Goal: Task Accomplishment & Management: Use online tool/utility

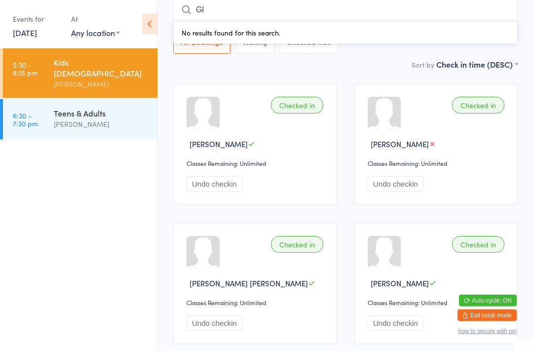
type input "Gle"
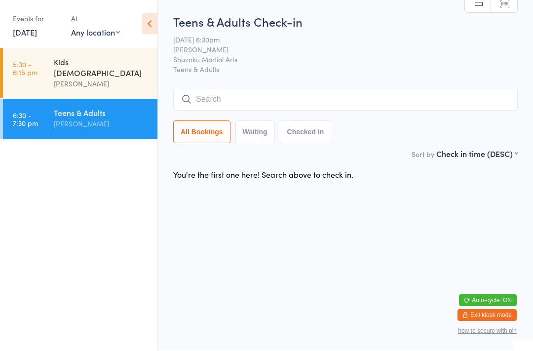
click at [93, 126] on div "Teens & Adults [PERSON_NAME]" at bounding box center [106, 118] width 104 height 39
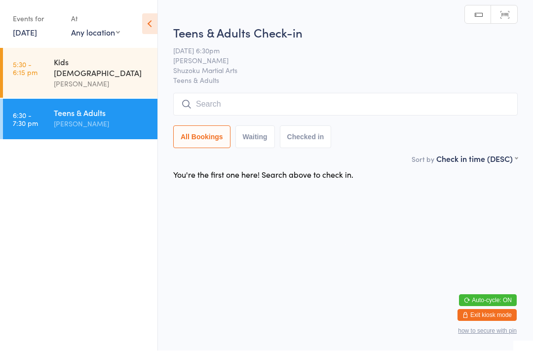
click at [224, 106] on input "search" at bounding box center [345, 104] width 344 height 23
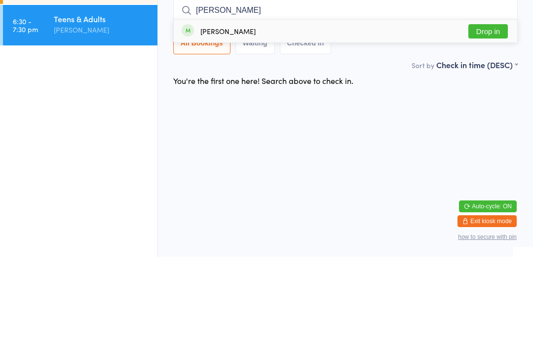
type input "[PERSON_NAME]"
click at [490, 118] on button "Drop in" at bounding box center [487, 125] width 39 height 14
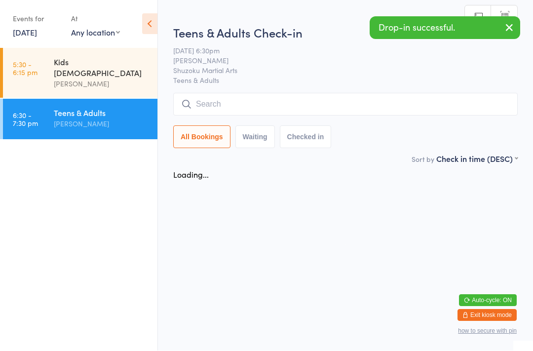
scroll to position [0, 0]
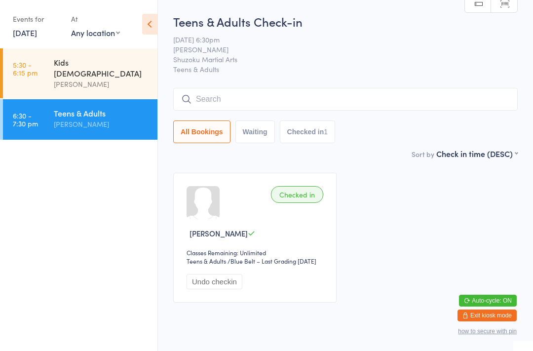
click at [210, 100] on input "search" at bounding box center [345, 99] width 344 height 23
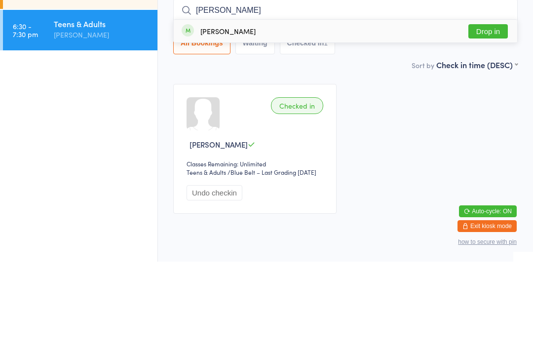
type input "[PERSON_NAME]"
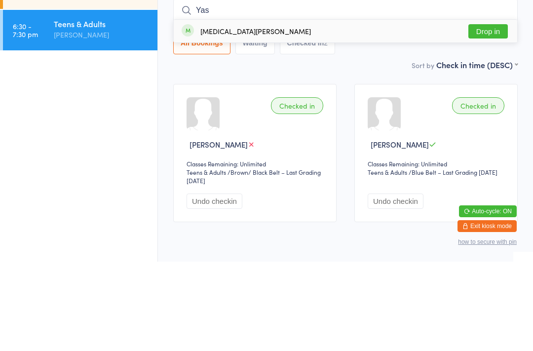
type input "Yas"
click at [490, 113] on button "Drop in" at bounding box center [487, 120] width 39 height 14
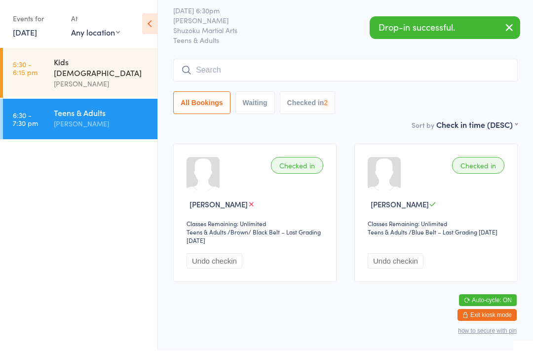
scroll to position [42, 0]
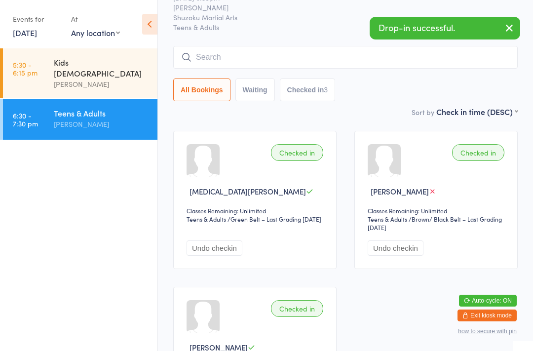
click at [203, 62] on input "search" at bounding box center [345, 57] width 344 height 23
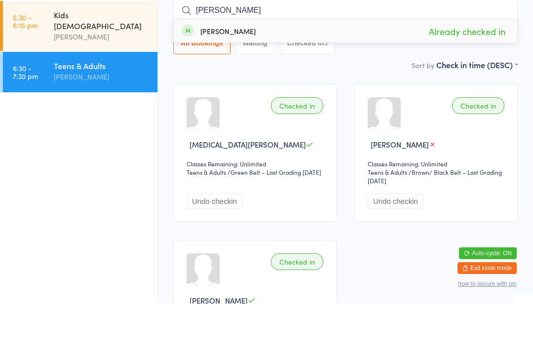
type input "[PERSON_NAME]"
click at [457, 70] on span "Already checked in" at bounding box center [466, 78] width 81 height 17
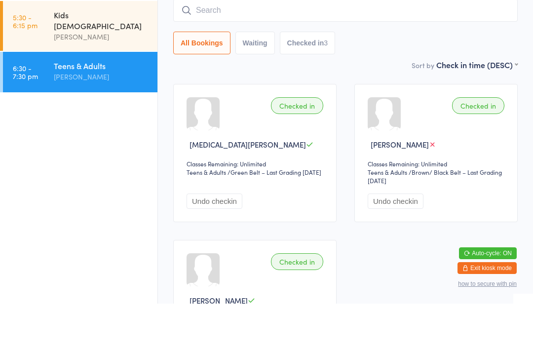
scroll to position [89, 0]
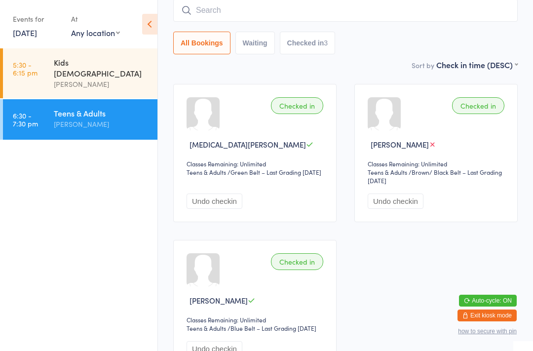
click at [371, 20] on input "search" at bounding box center [345, 10] width 344 height 23
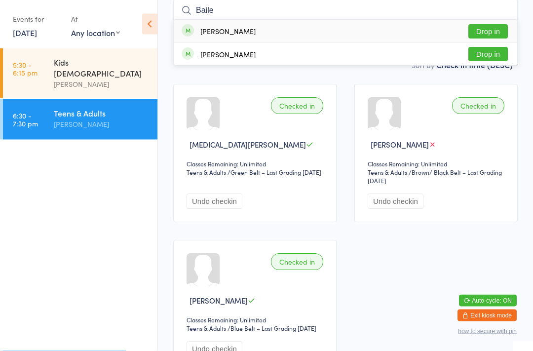
type input "Baile"
click at [496, 33] on button "Drop in" at bounding box center [487, 32] width 39 height 14
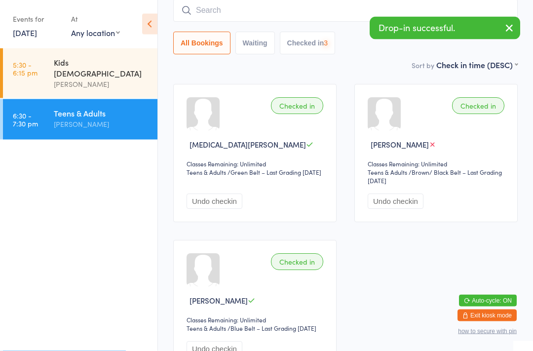
scroll to position [89, 0]
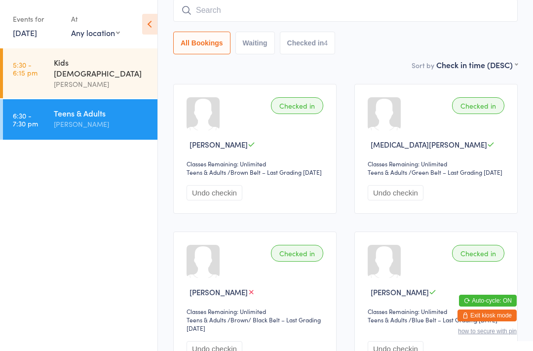
click at [325, 14] on input "search" at bounding box center [345, 10] width 344 height 23
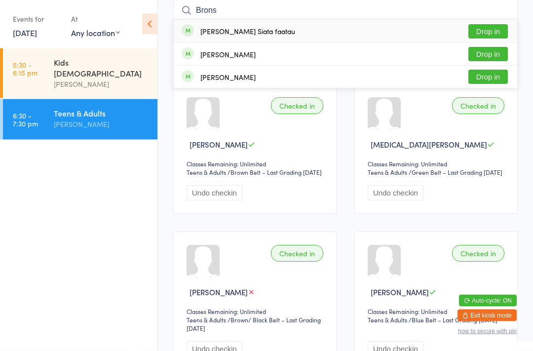
type input "Brons"
click at [495, 31] on button "Drop in" at bounding box center [487, 32] width 39 height 14
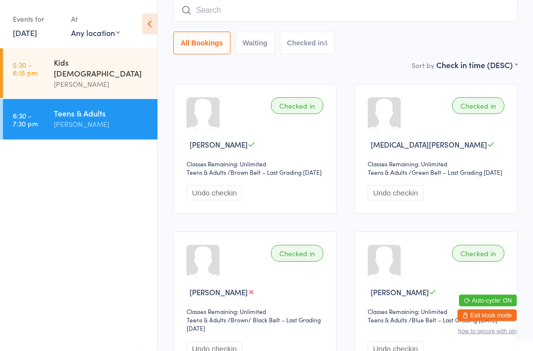
scroll to position [89, 0]
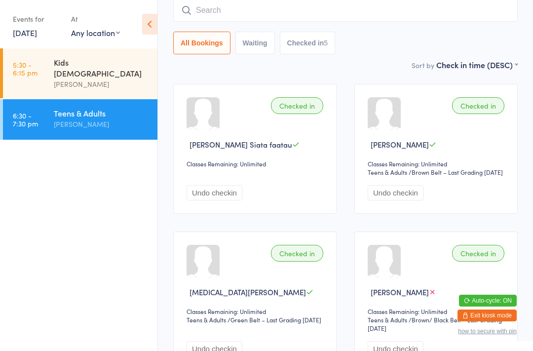
click at [364, 9] on input "search" at bounding box center [345, 10] width 344 height 23
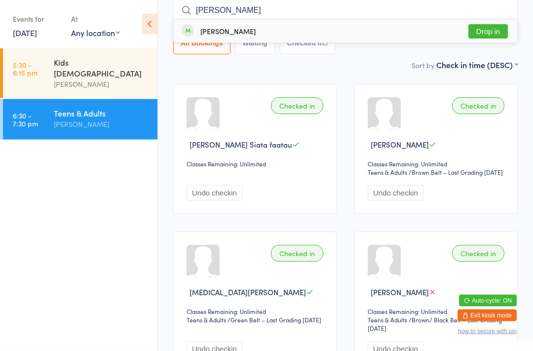
type input "[PERSON_NAME]"
click at [484, 30] on button "Drop in" at bounding box center [487, 32] width 39 height 14
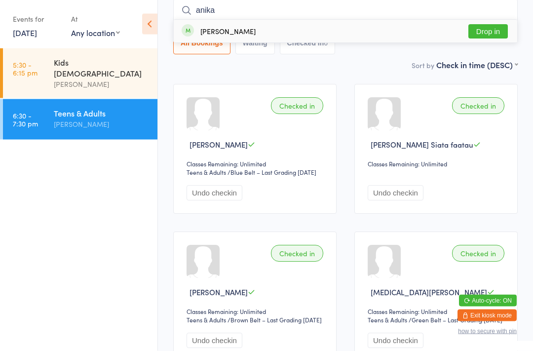
type input "anika"
click at [488, 31] on button "Drop in" at bounding box center [487, 32] width 39 height 14
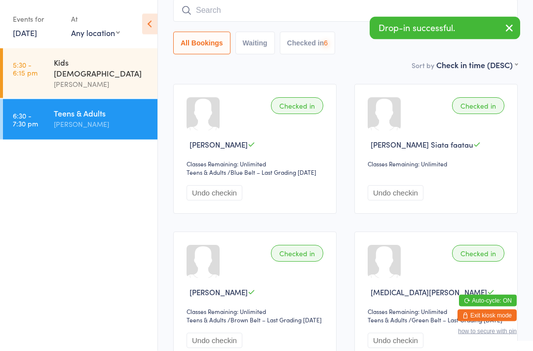
scroll to position [89, 0]
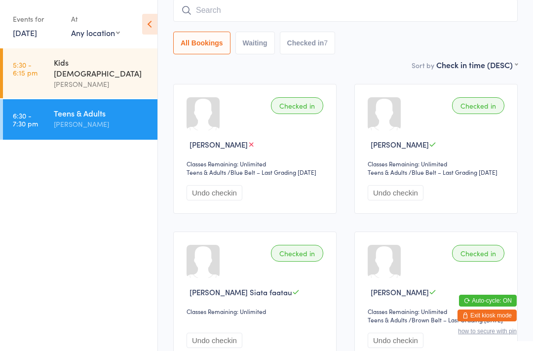
click at [359, 22] on input "search" at bounding box center [345, 10] width 344 height 23
type input "Dihain"
click at [506, 31] on button "Drop in" at bounding box center [487, 32] width 39 height 14
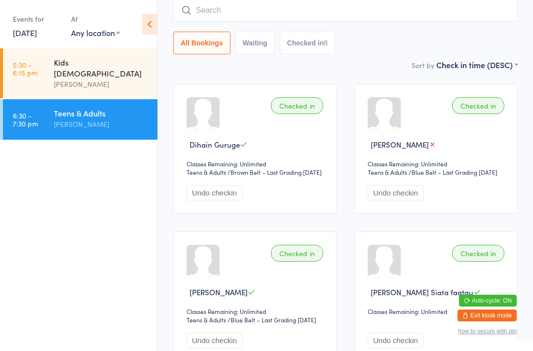
click at [363, 21] on input "search" at bounding box center [345, 10] width 344 height 23
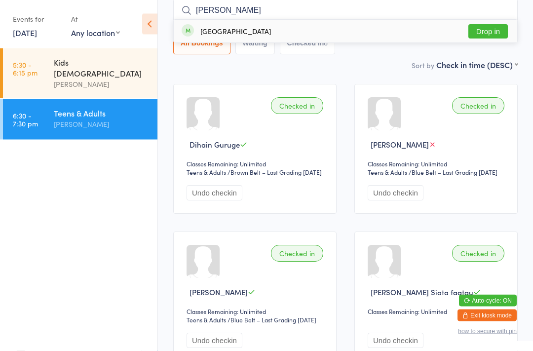
type input "[PERSON_NAME]"
click at [483, 25] on button "Drop in" at bounding box center [487, 32] width 39 height 14
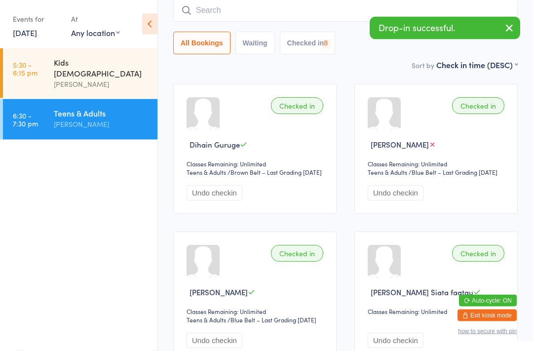
scroll to position [89, 0]
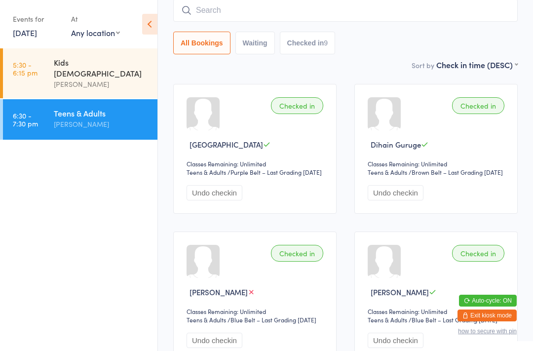
click at [211, 11] on input "search" at bounding box center [345, 10] width 344 height 23
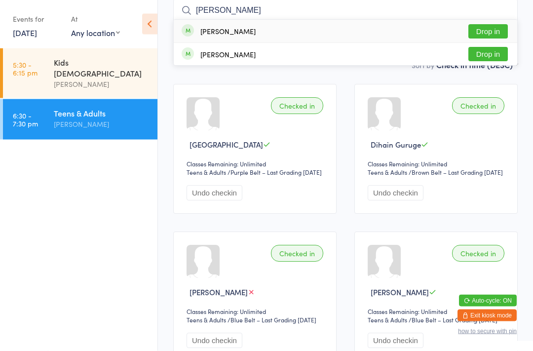
type input "[PERSON_NAME]"
click at [486, 49] on button "Drop in" at bounding box center [487, 54] width 39 height 14
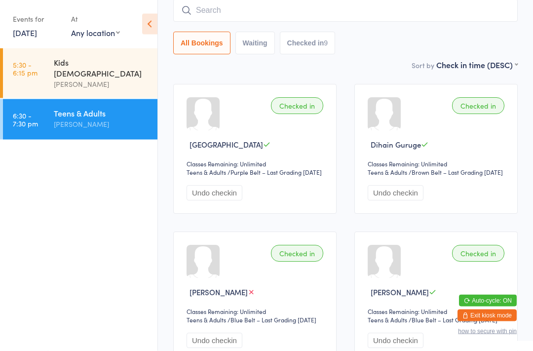
scroll to position [89, 0]
click at [350, 12] on input "search" at bounding box center [345, 10] width 344 height 23
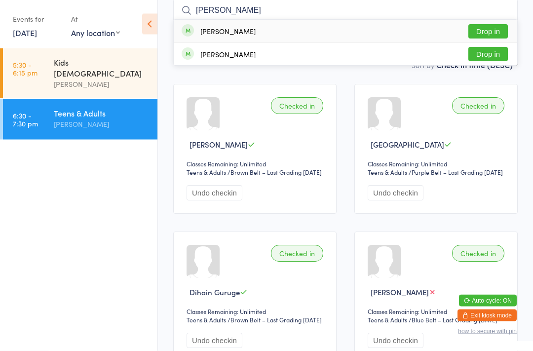
type input "[PERSON_NAME]"
click at [490, 32] on button "Drop in" at bounding box center [487, 32] width 39 height 14
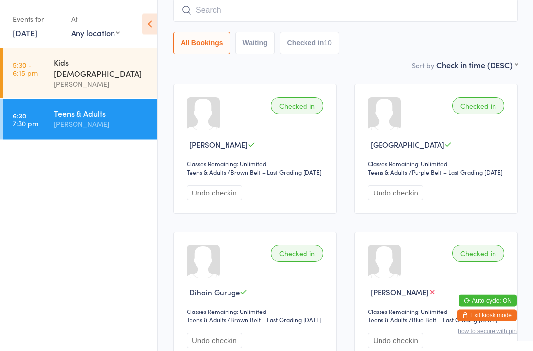
scroll to position [89, 0]
click at [379, 11] on input "search" at bounding box center [345, 10] width 344 height 23
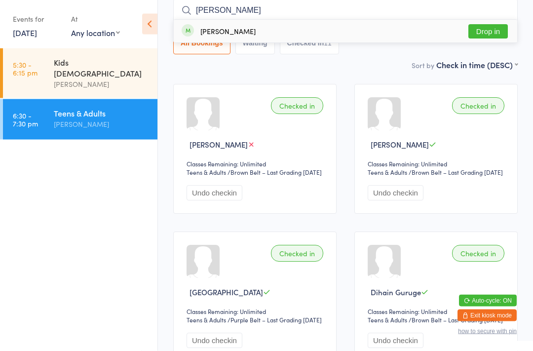
type input "[PERSON_NAME]"
click at [493, 33] on button "Drop in" at bounding box center [487, 32] width 39 height 14
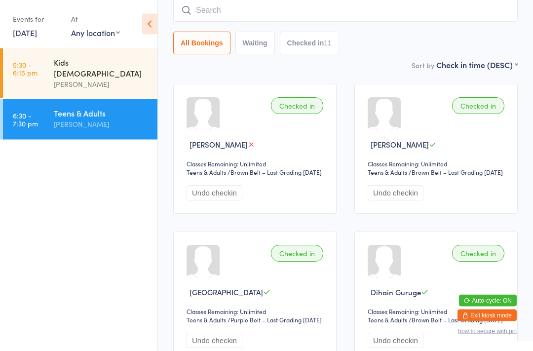
scroll to position [89, 0]
click at [480, 28] on div "All Bookings Waiting Checked in 12" at bounding box center [345, 26] width 344 height 55
click at [495, 14] on input "search" at bounding box center [345, 10] width 344 height 23
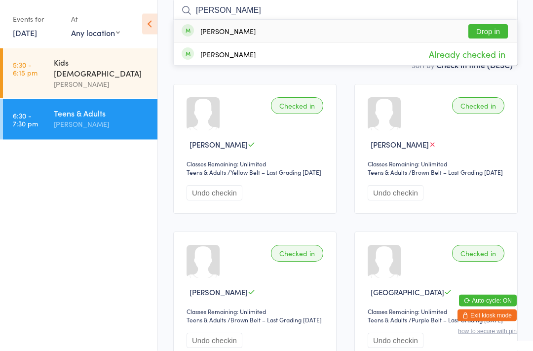
type input "[PERSON_NAME]"
click at [496, 33] on button "Drop in" at bounding box center [487, 32] width 39 height 14
